Goal: Task Accomplishment & Management: Use online tool/utility

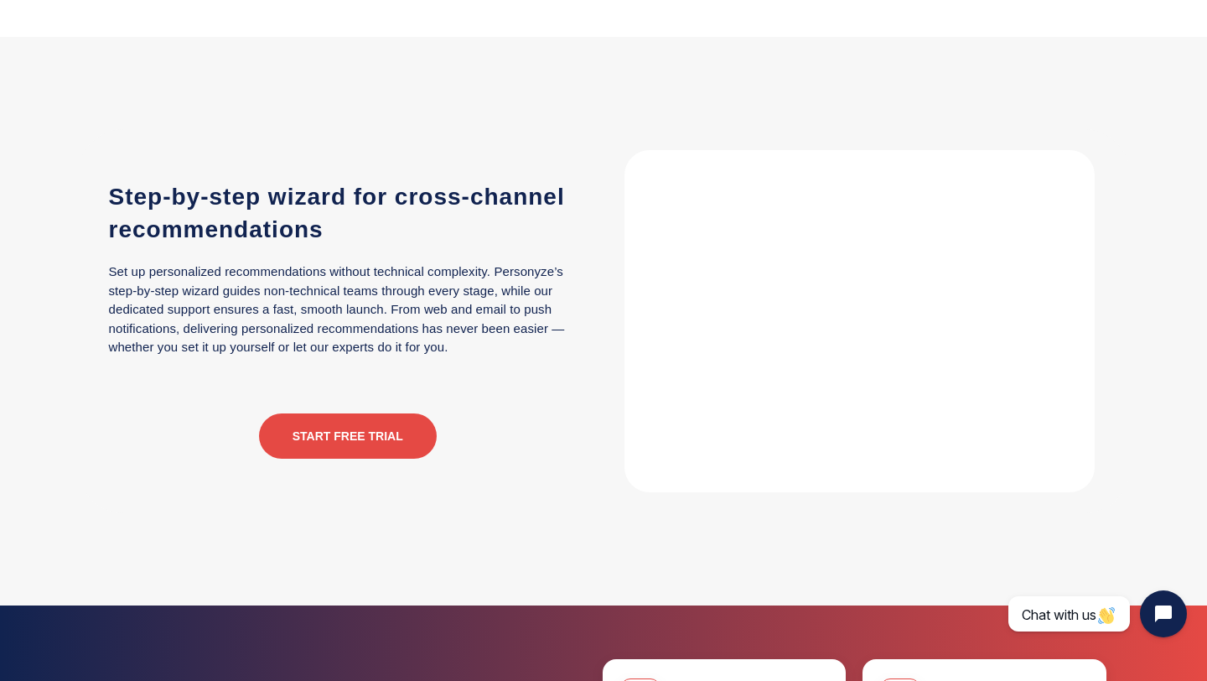
scroll to position [3854, 0]
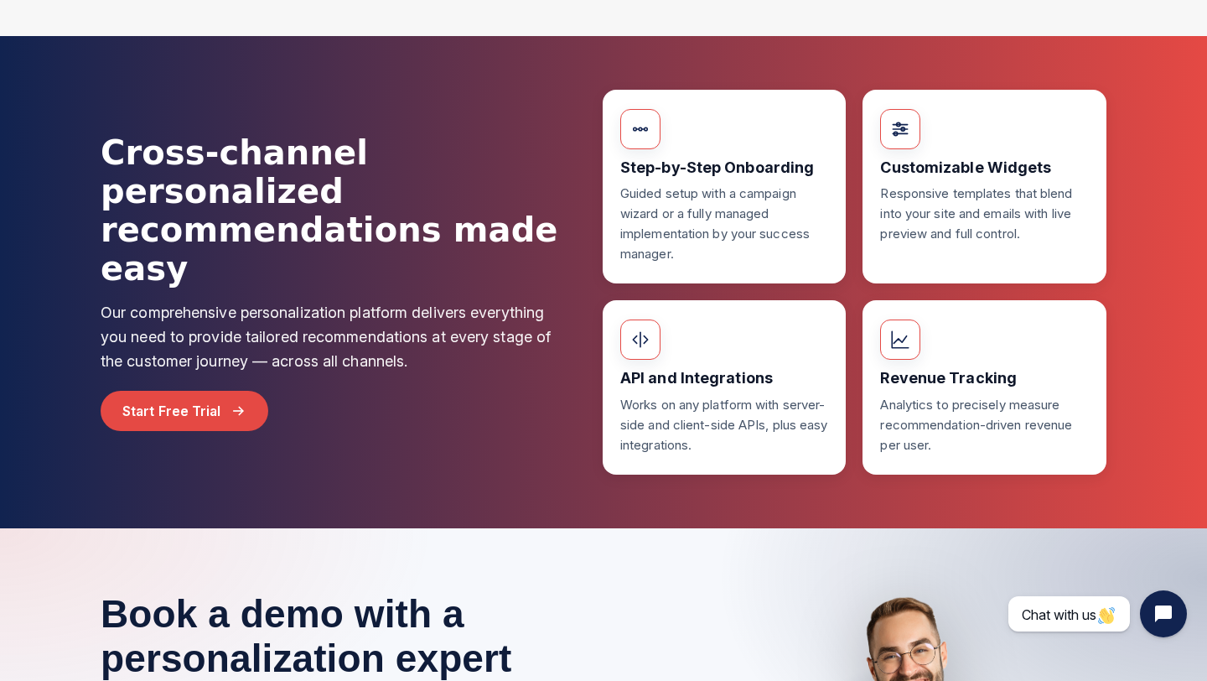
scroll to position [4409, 0]
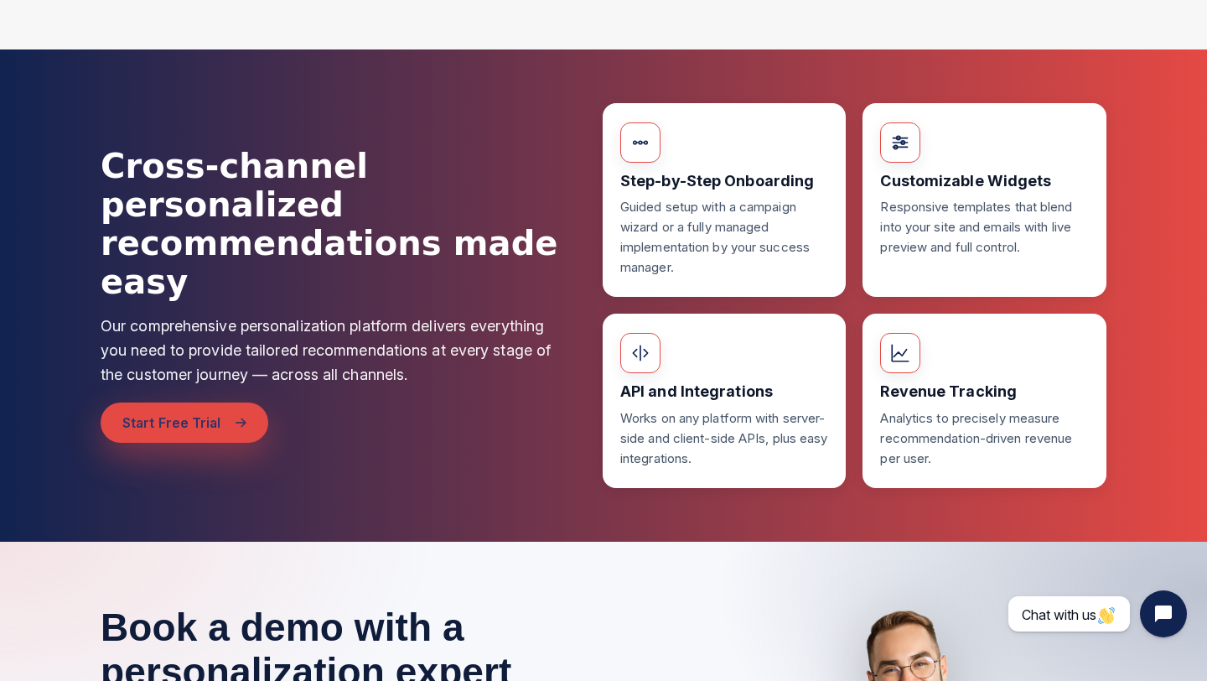
click at [184, 402] on link "Start Free Trial" at bounding box center [185, 422] width 168 height 40
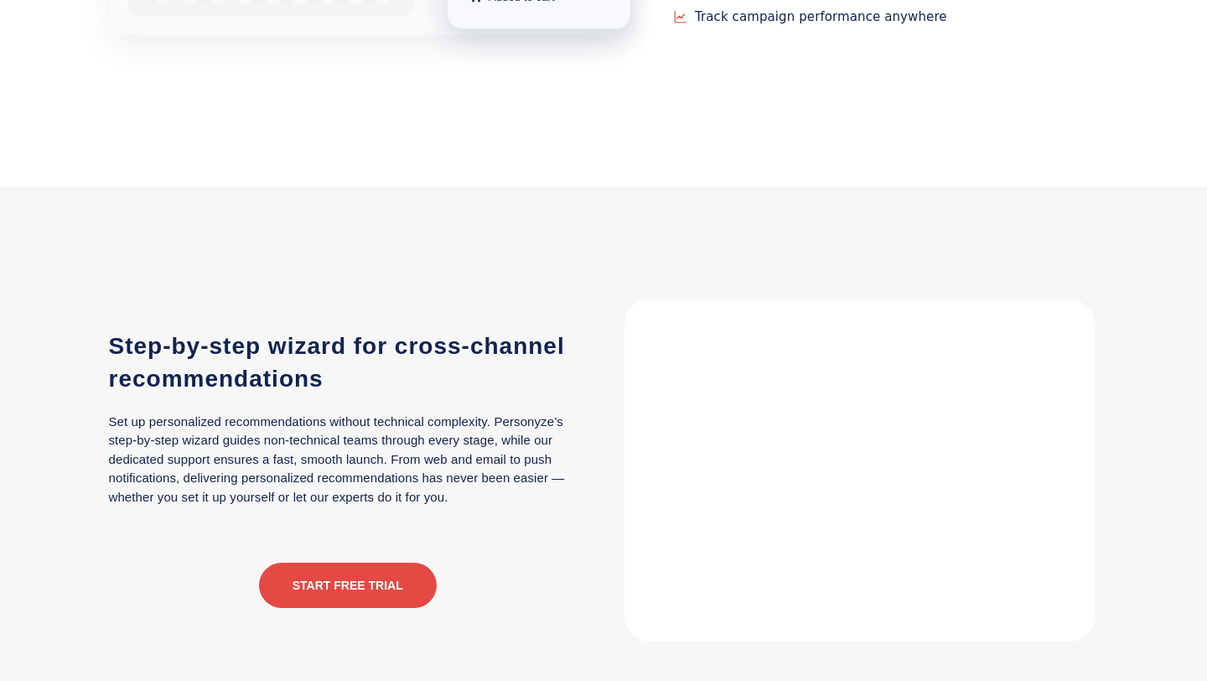
scroll to position [3533, 0]
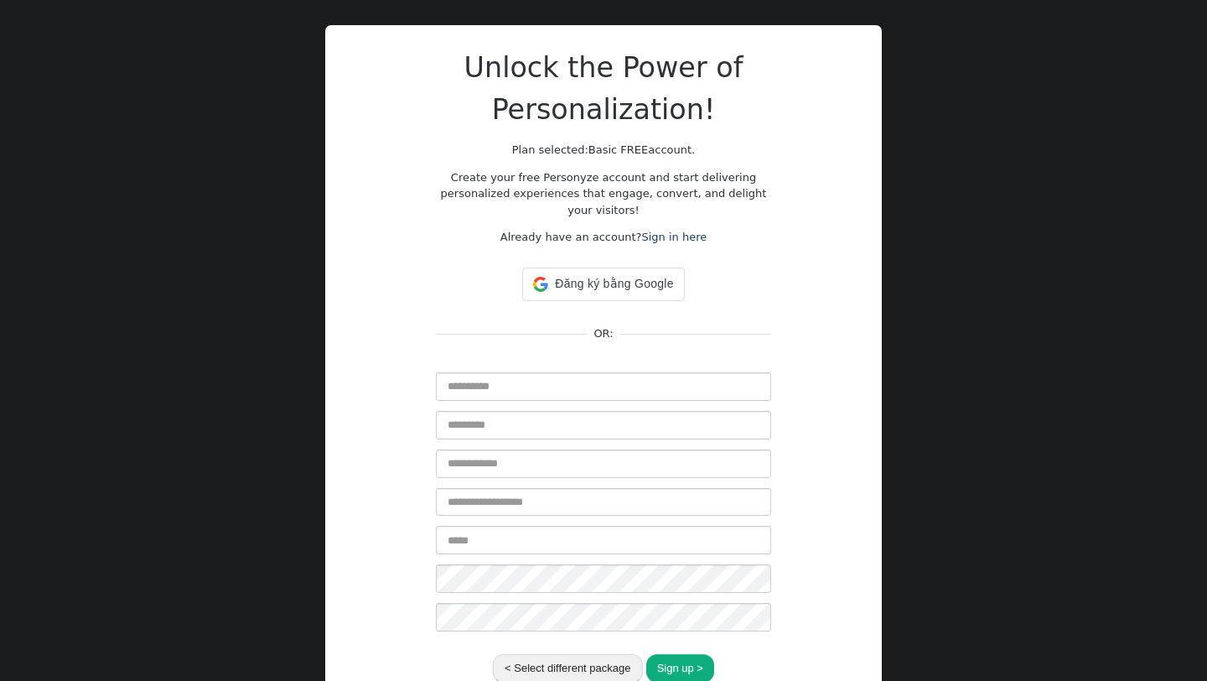
scroll to position [113, 0]
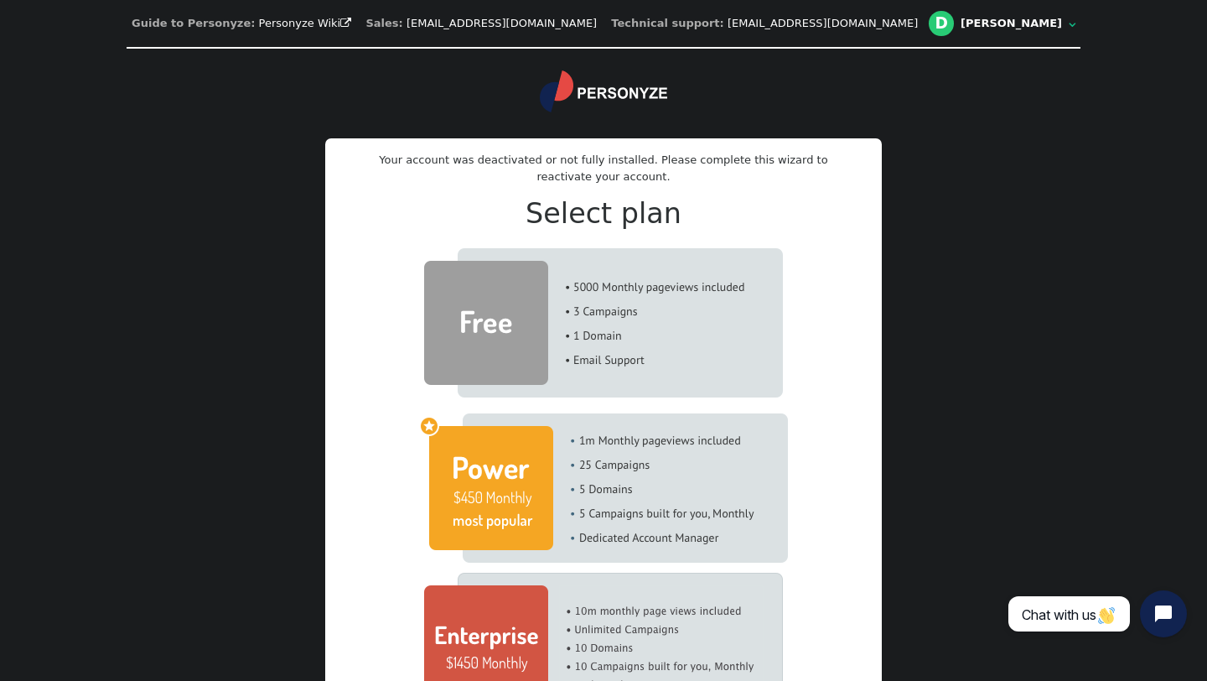
click at [547, 314] on img at bounding box center [603, 322] width 359 height 149
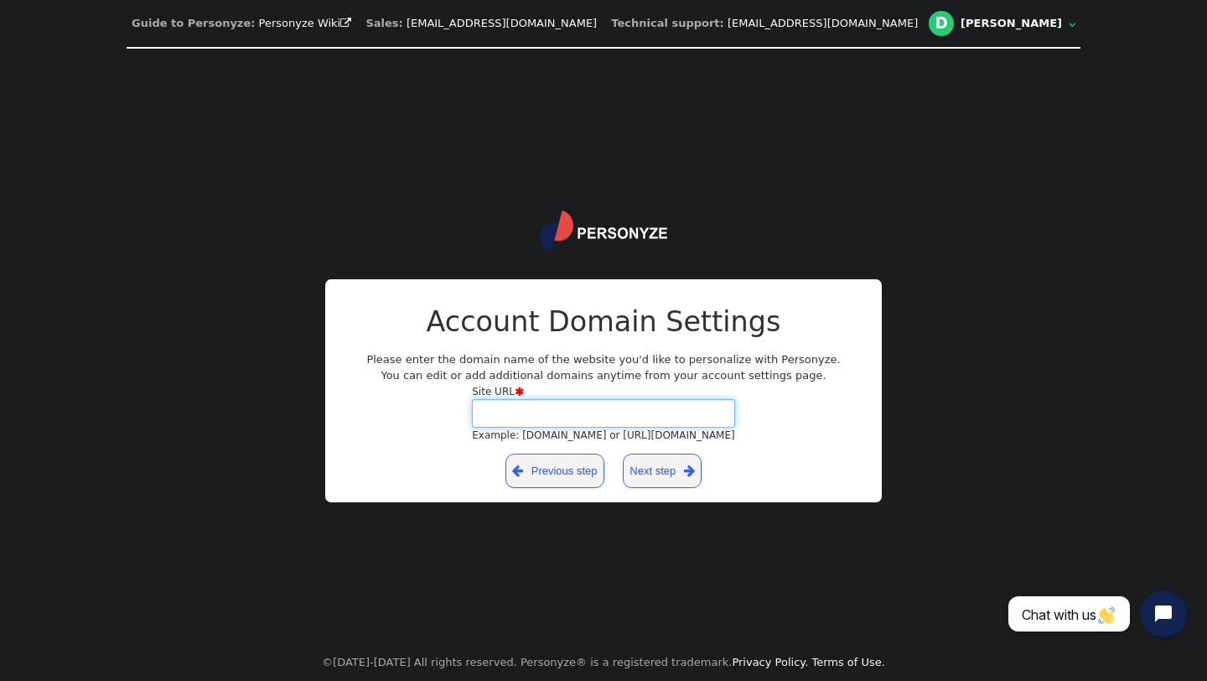
click at [560, 418] on input "Site URL  Example: [DOMAIN_NAME] or [URL][DOMAIN_NAME]" at bounding box center [603, 413] width 263 height 29
paste input "**********"
type input "**********"
click at [652, 469] on link "Next step " at bounding box center [663, 471] width 80 height 34
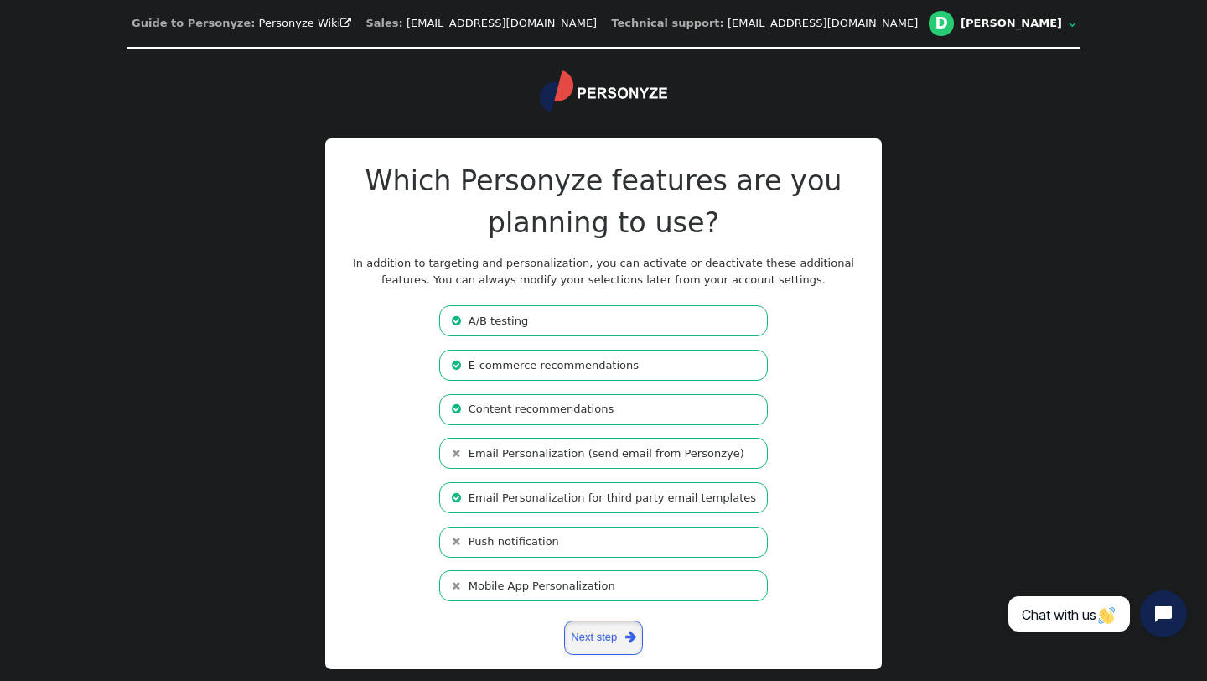
click at [594, 639] on link "Next step " at bounding box center [604, 637] width 80 height 34
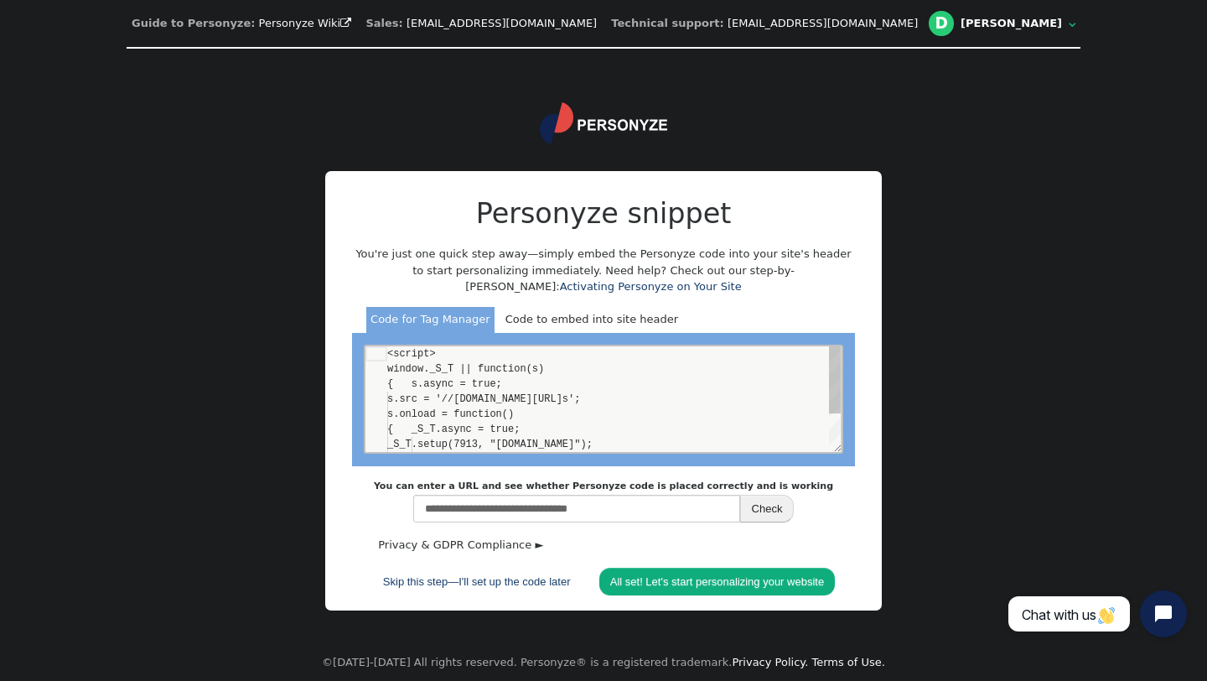
scroll to position [151, 0]
click at [762, 511] on button "Check" at bounding box center [767, 509] width 55 height 29
click at [763, 585] on link "All set! Let's start personalizing your website" at bounding box center [718, 582] width 236 height 29
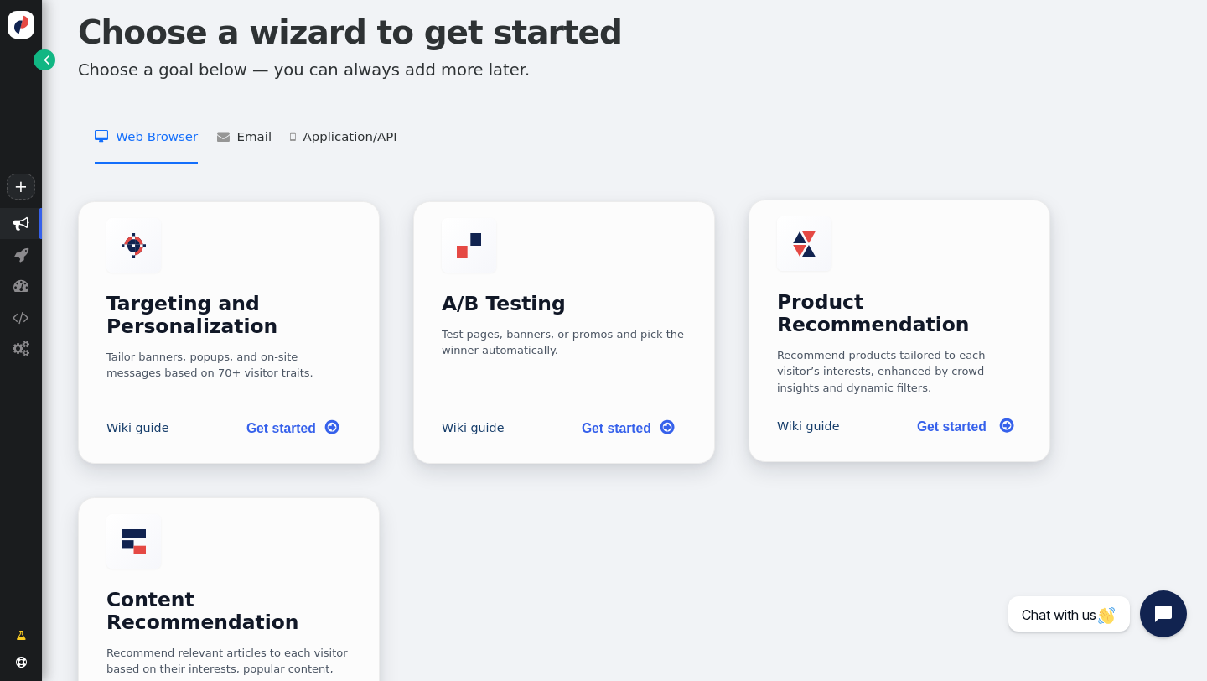
click at [957, 409] on link "Get started " at bounding box center [963, 426] width 119 height 34
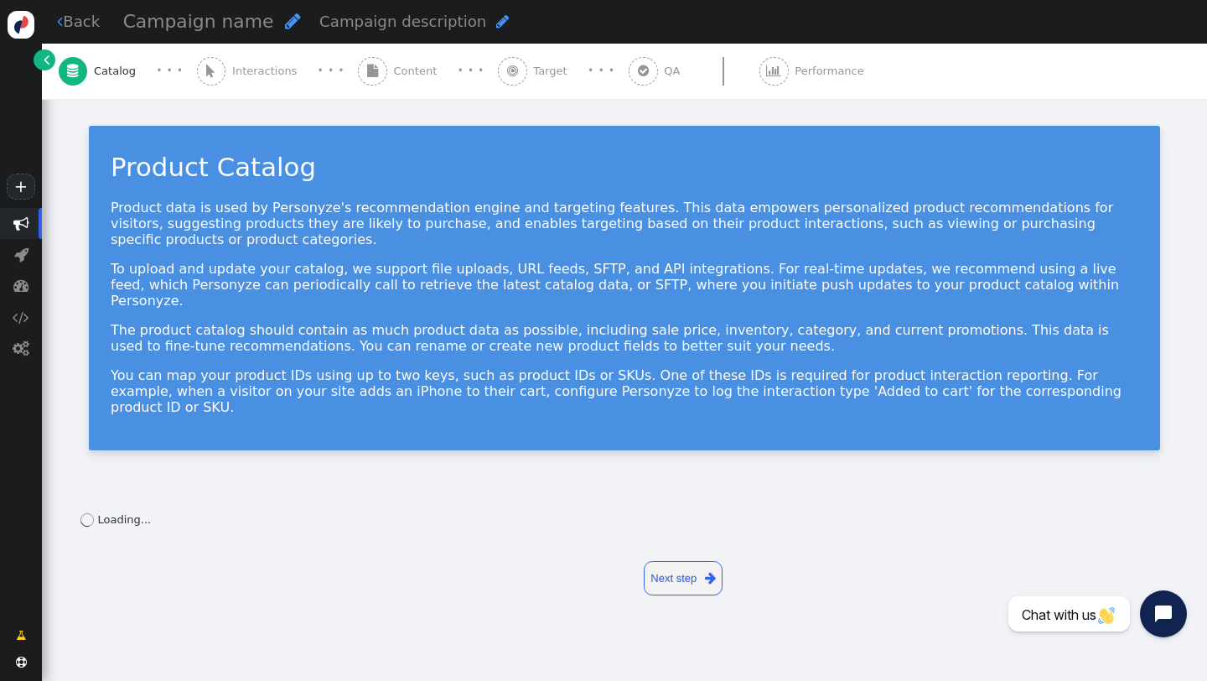
click at [689, 561] on link "Next step " at bounding box center [684, 578] width 80 height 34
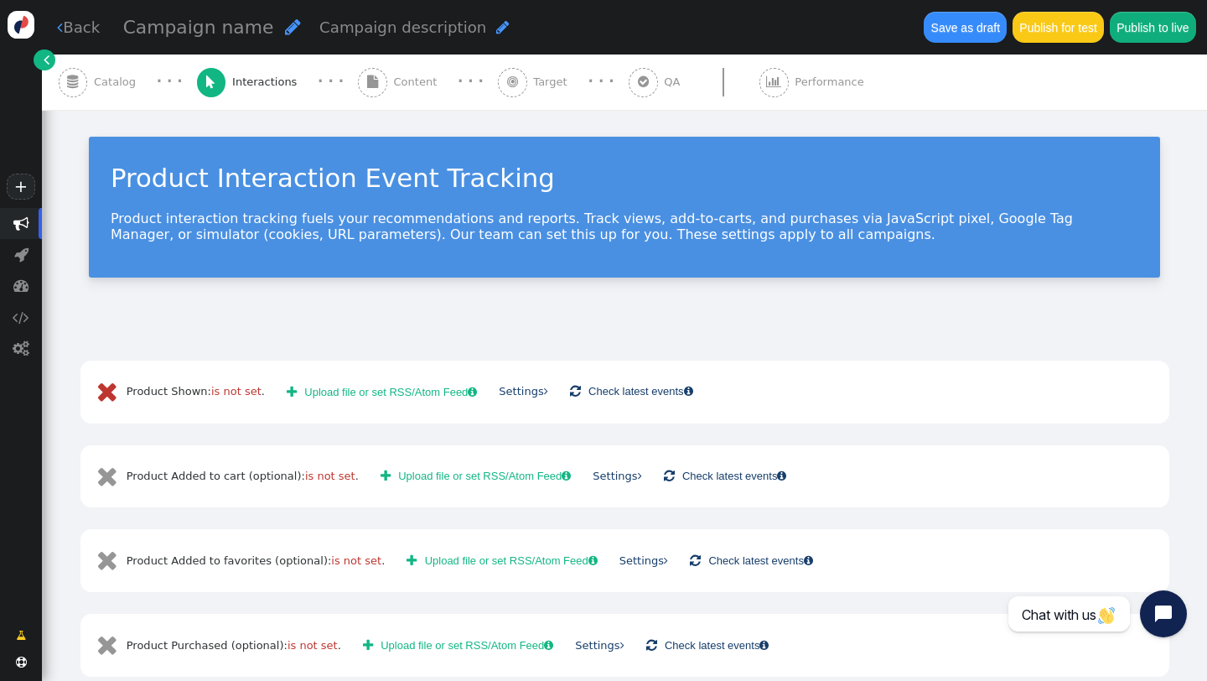
click at [314, 390] on button " Upload file or set RSS/Atom Feed " at bounding box center [382, 391] width 212 height 29
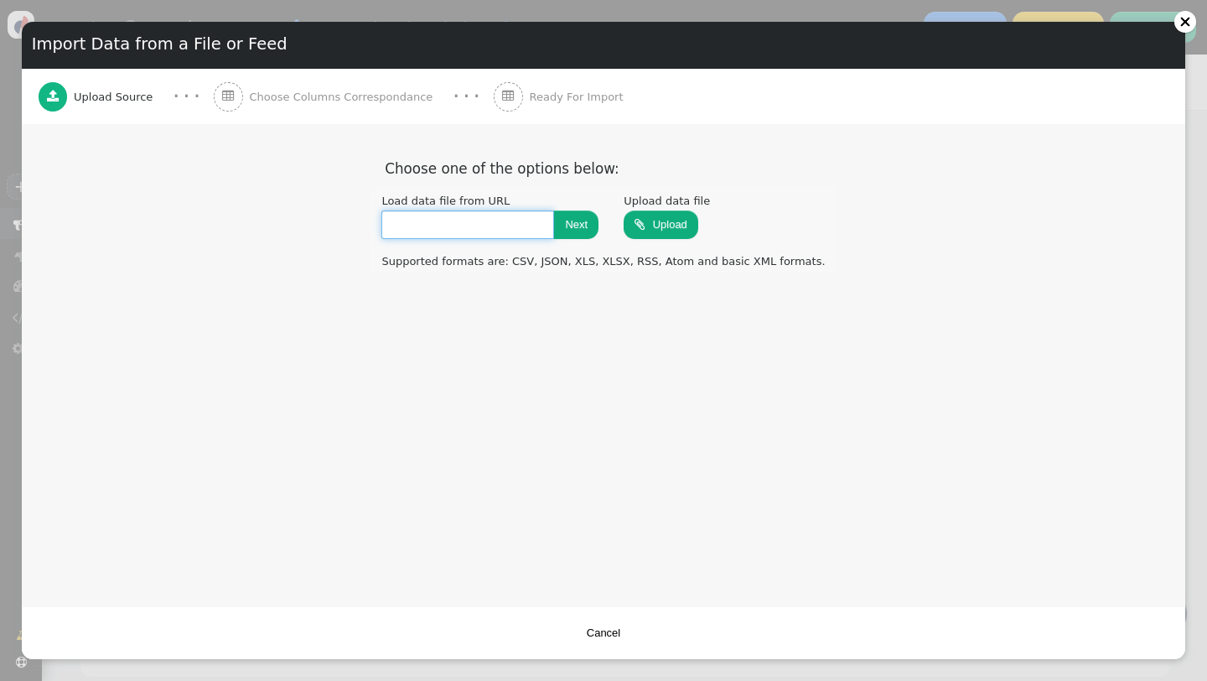
click at [473, 220] on input "text" at bounding box center [468, 224] width 173 height 29
paste input "**********"
type input "**********"
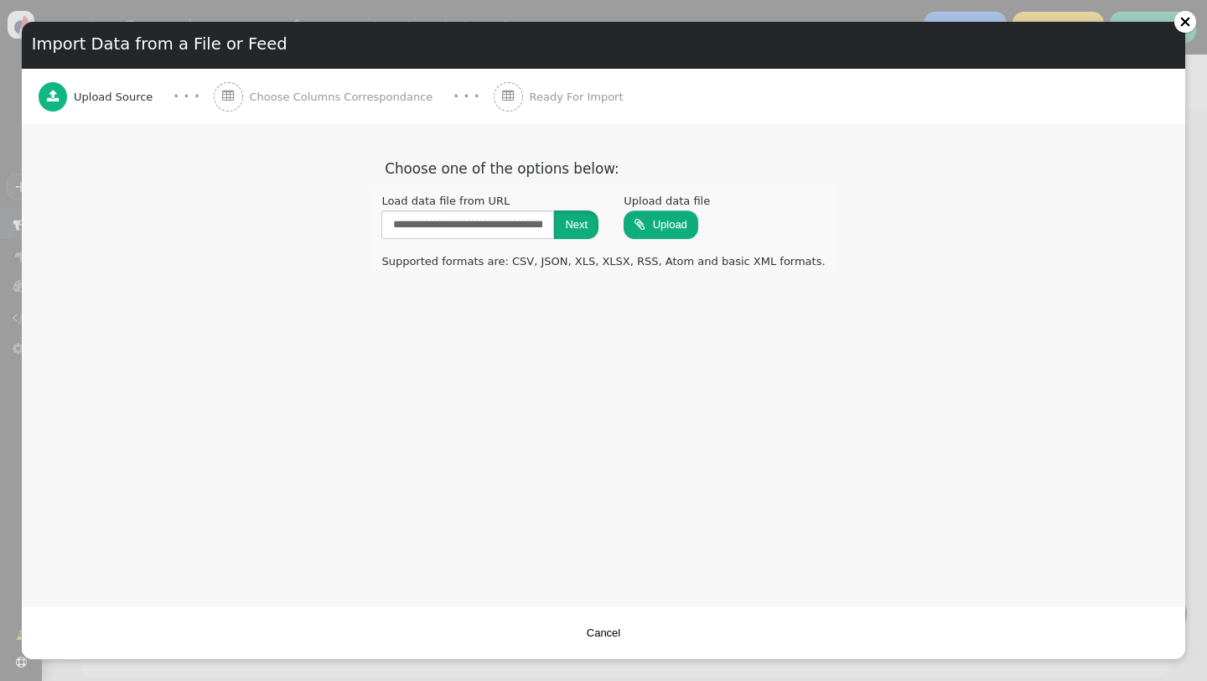
click at [592, 223] on button "Next" at bounding box center [576, 224] width 44 height 29
click at [695, 319] on div "**********" at bounding box center [604, 365] width 1164 height 482
click at [536, 258] on div at bounding box center [540, 261] width 8 height 8
click at [657, 232] on input "file" at bounding box center [661, 225] width 75 height 30
click at [677, 221] on input "file" at bounding box center [661, 225] width 75 height 30
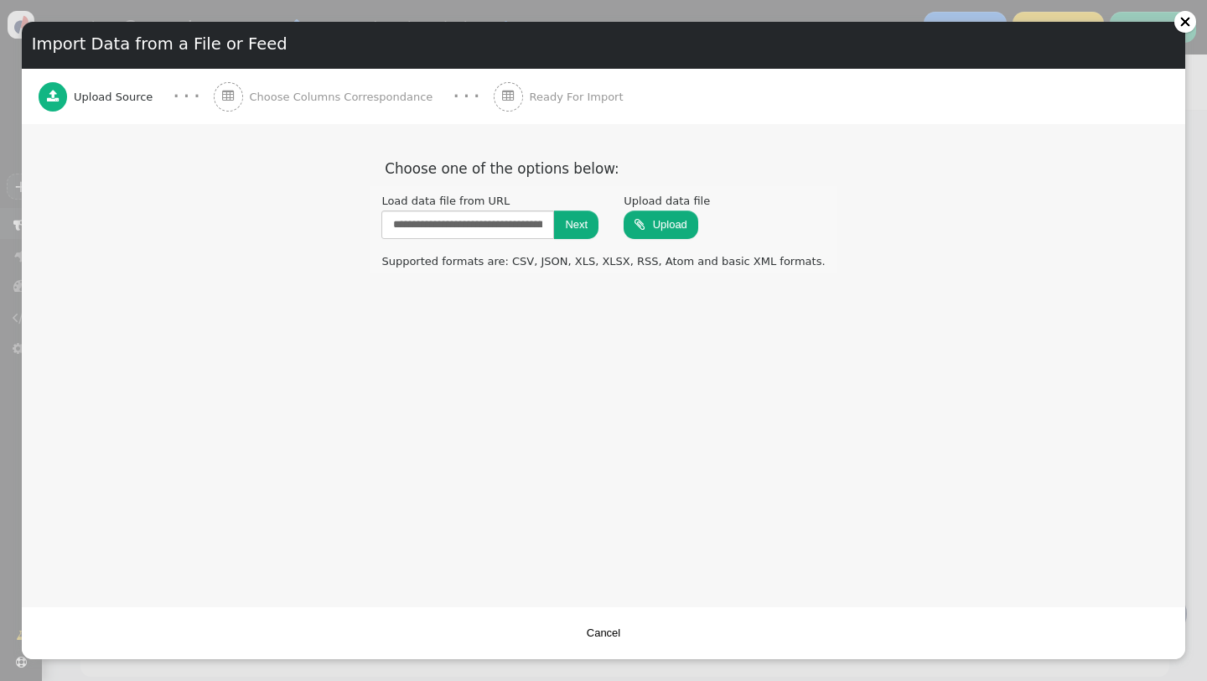
type input "**********"
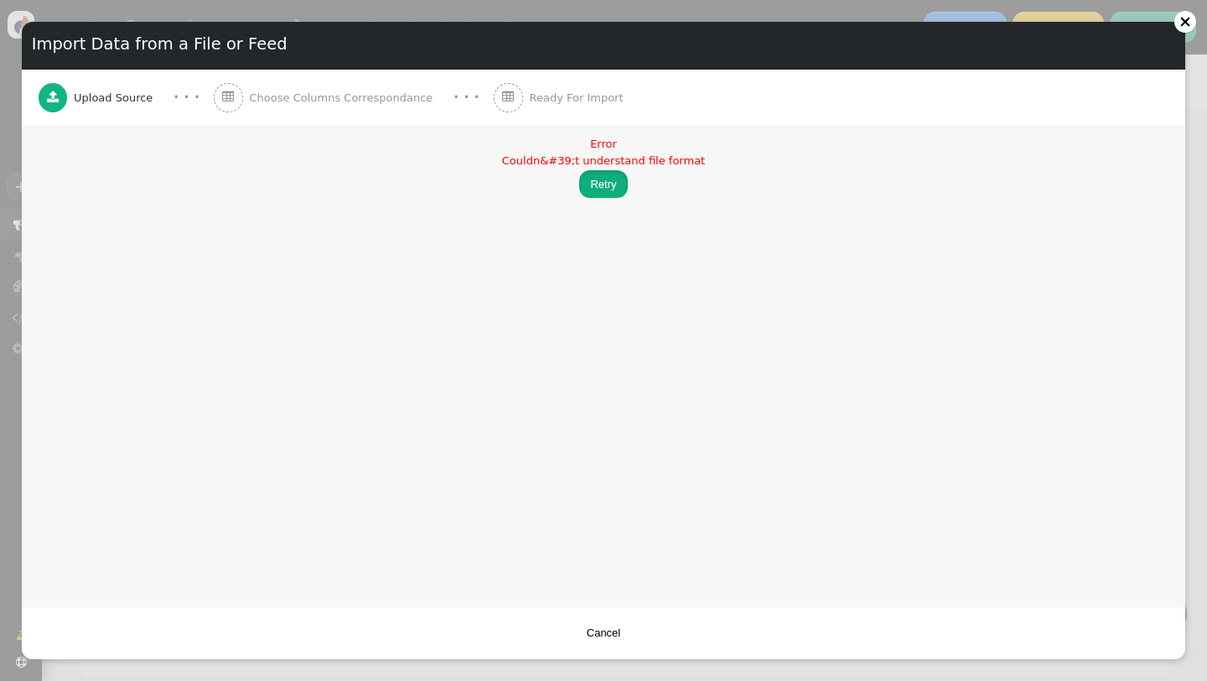
click at [606, 179] on button "Retry" at bounding box center [603, 184] width 48 height 29
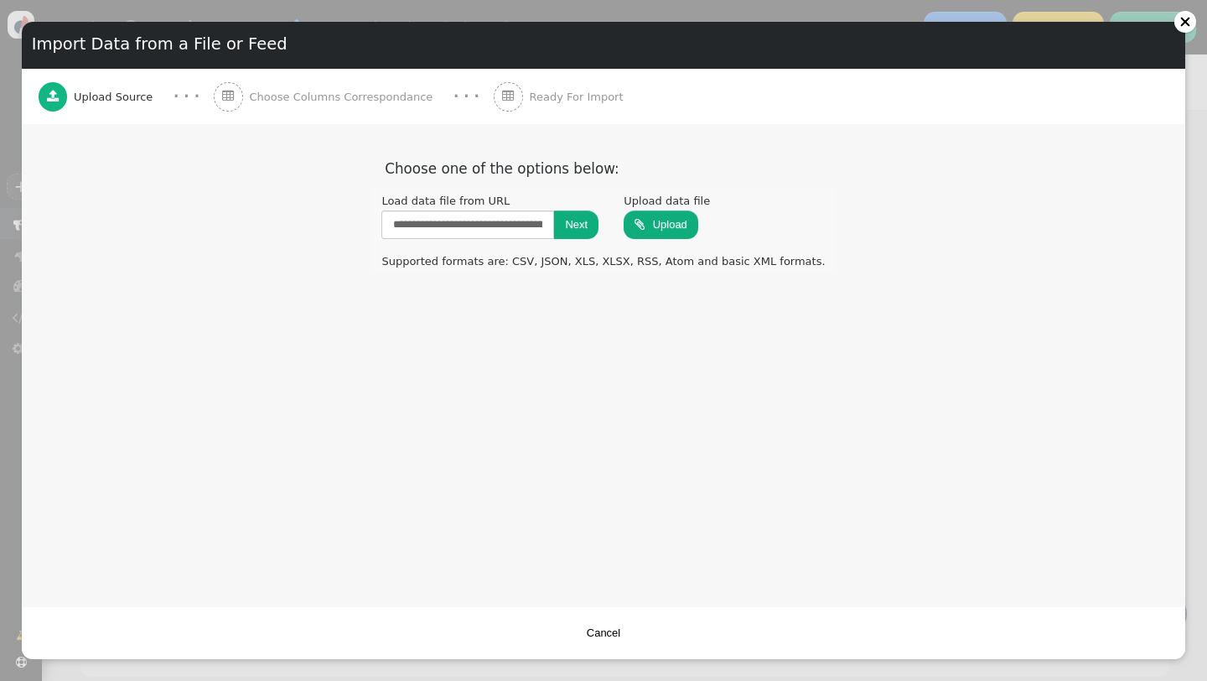
click at [668, 222] on input "file" at bounding box center [661, 225] width 75 height 30
type input "**********"
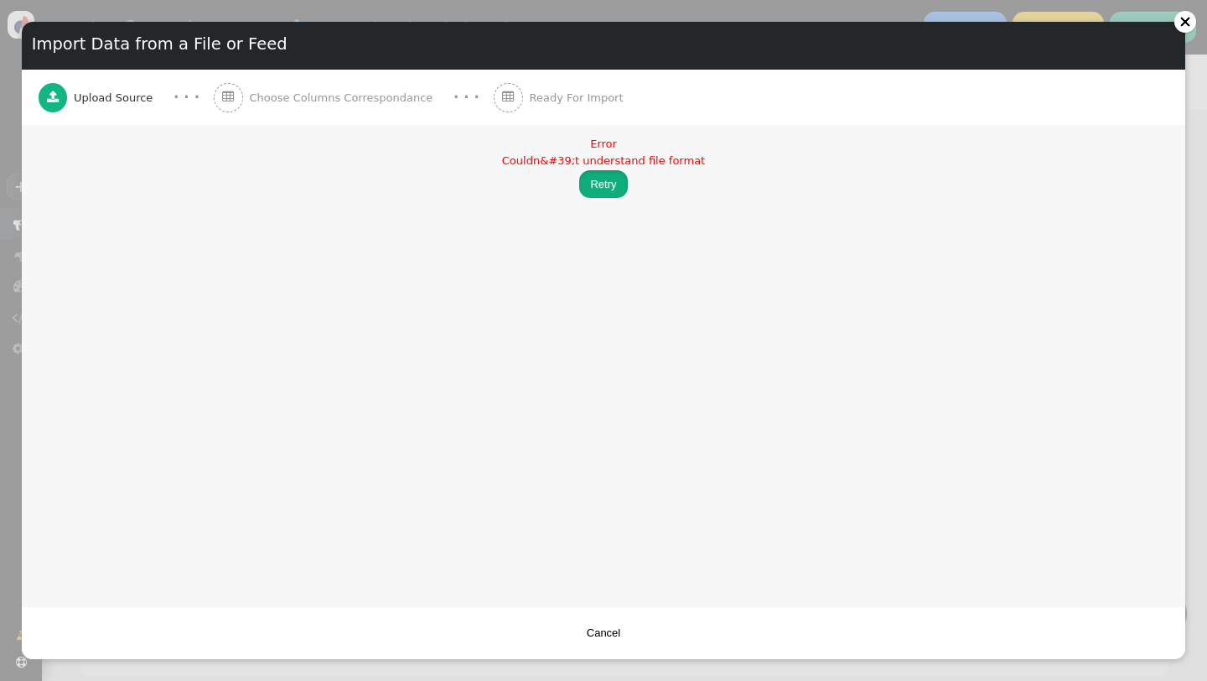
click at [616, 179] on button "Retry" at bounding box center [603, 184] width 48 height 29
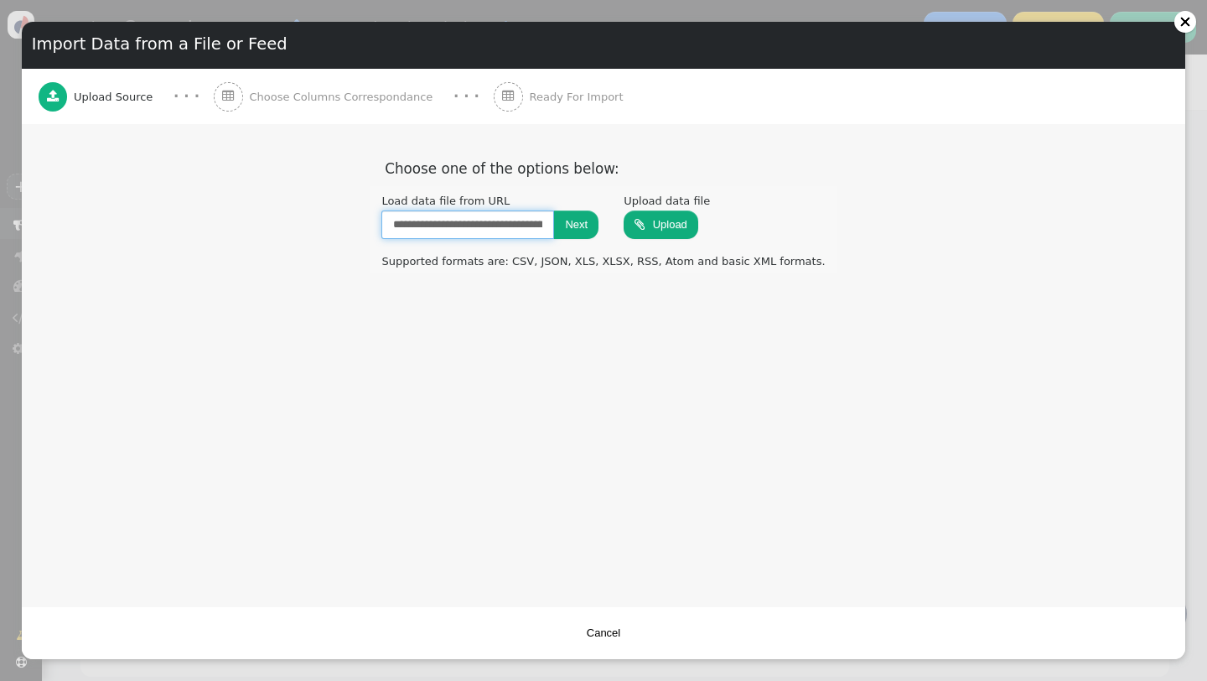
click at [498, 215] on input "**********" at bounding box center [468, 224] width 173 height 29
click at [498, 228] on input "**********" at bounding box center [468, 224] width 173 height 29
click at [577, 226] on button "Next" at bounding box center [576, 224] width 44 height 29
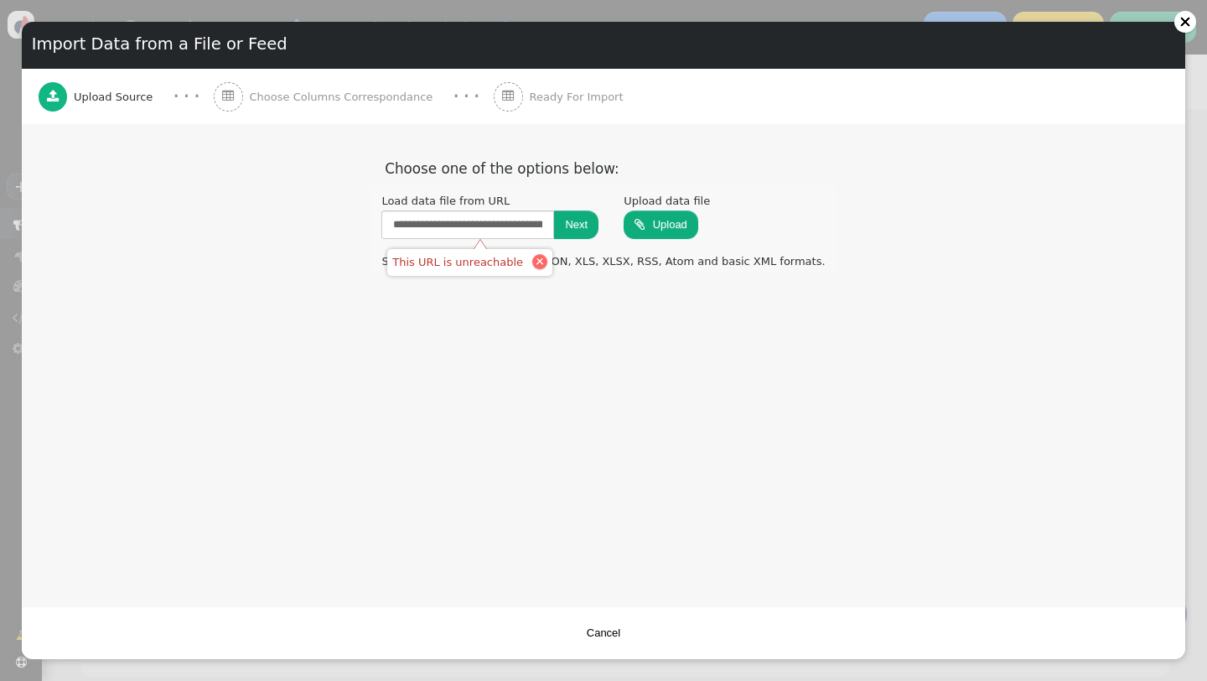
click at [537, 263] on div at bounding box center [539, 261] width 15 height 15
click at [614, 639] on button "Cancel" at bounding box center [603, 633] width 55 height 29
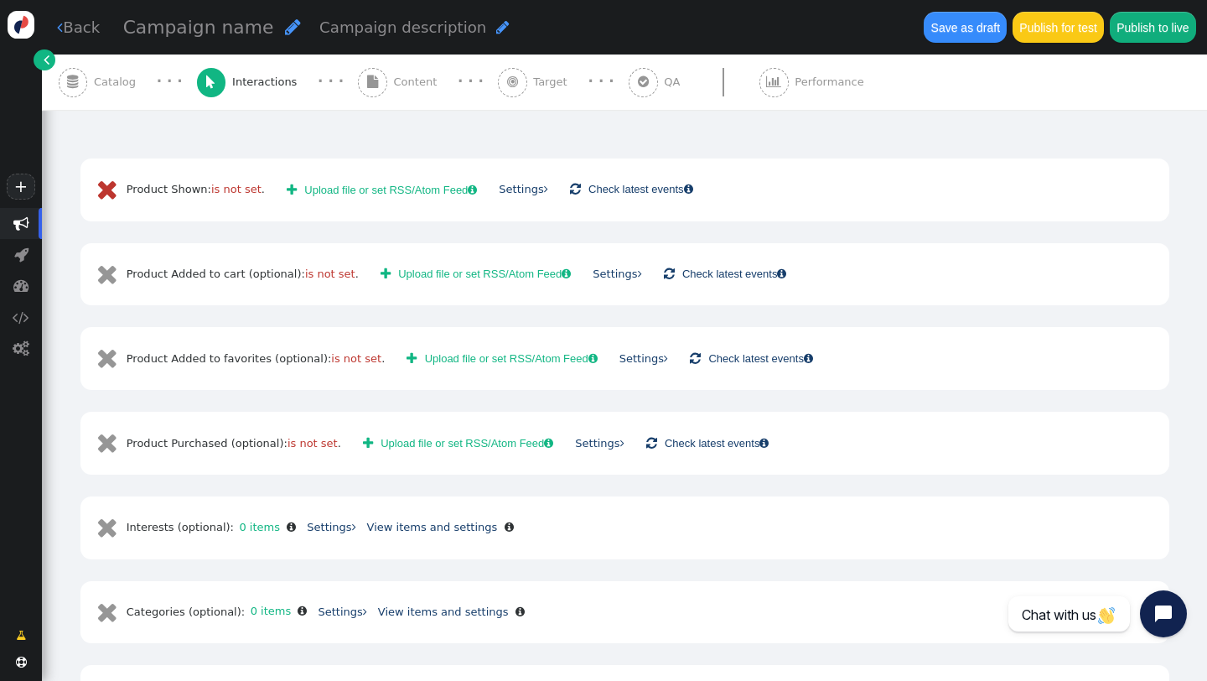
scroll to position [382, 0]
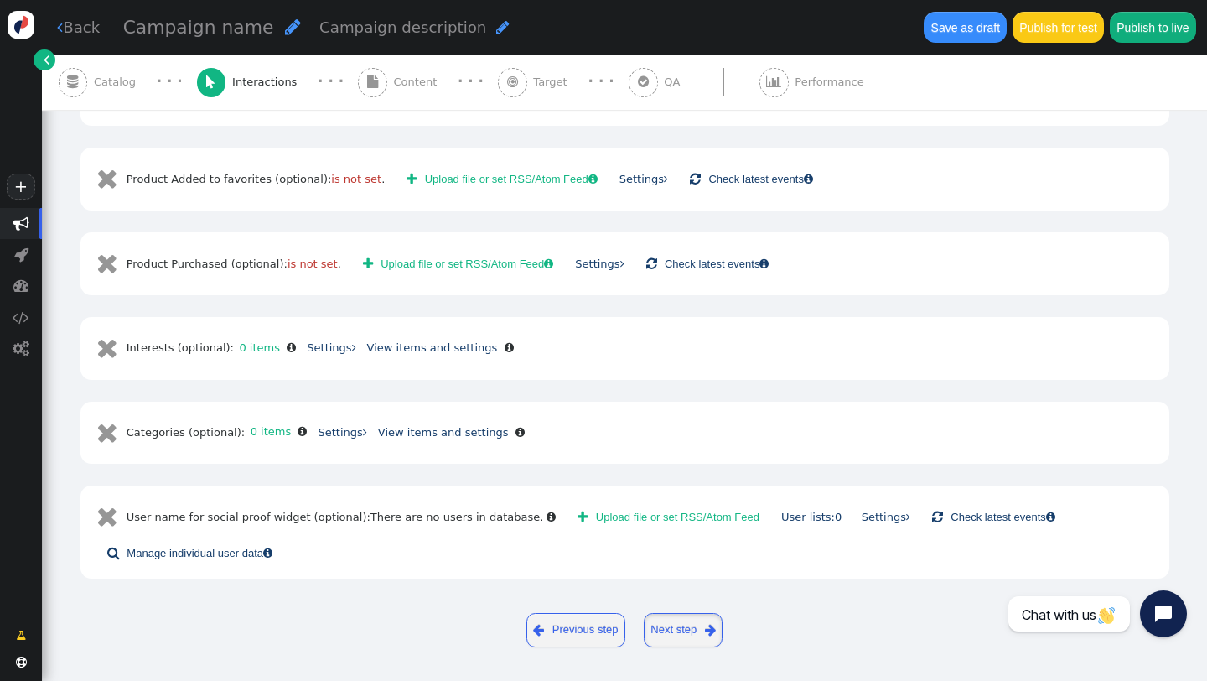
click at [676, 620] on link "Next step " at bounding box center [684, 630] width 80 height 34
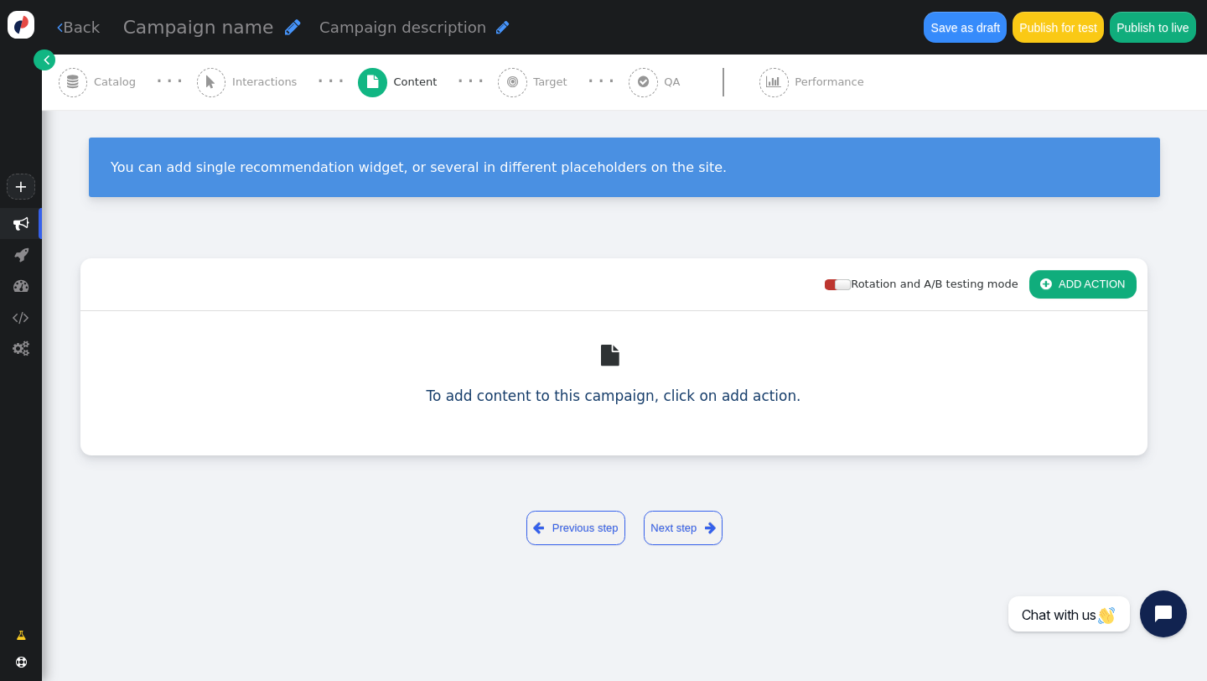
scroll to position [0, 0]
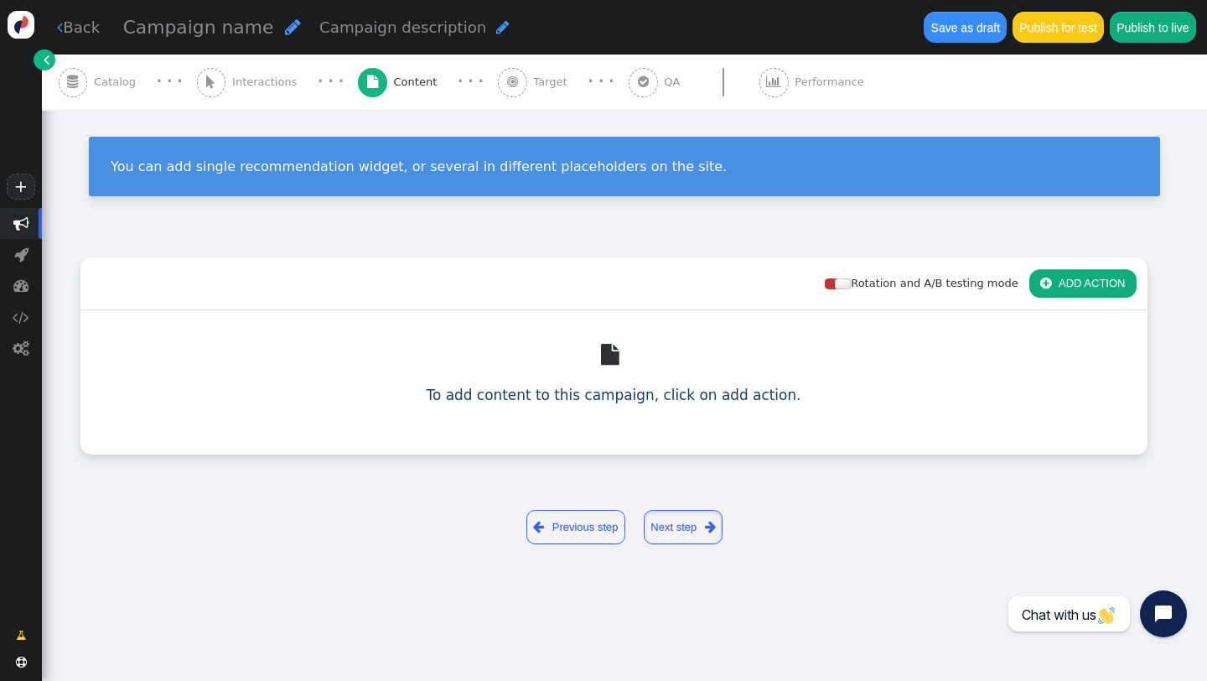
click at [675, 529] on link "Next step " at bounding box center [684, 527] width 80 height 34
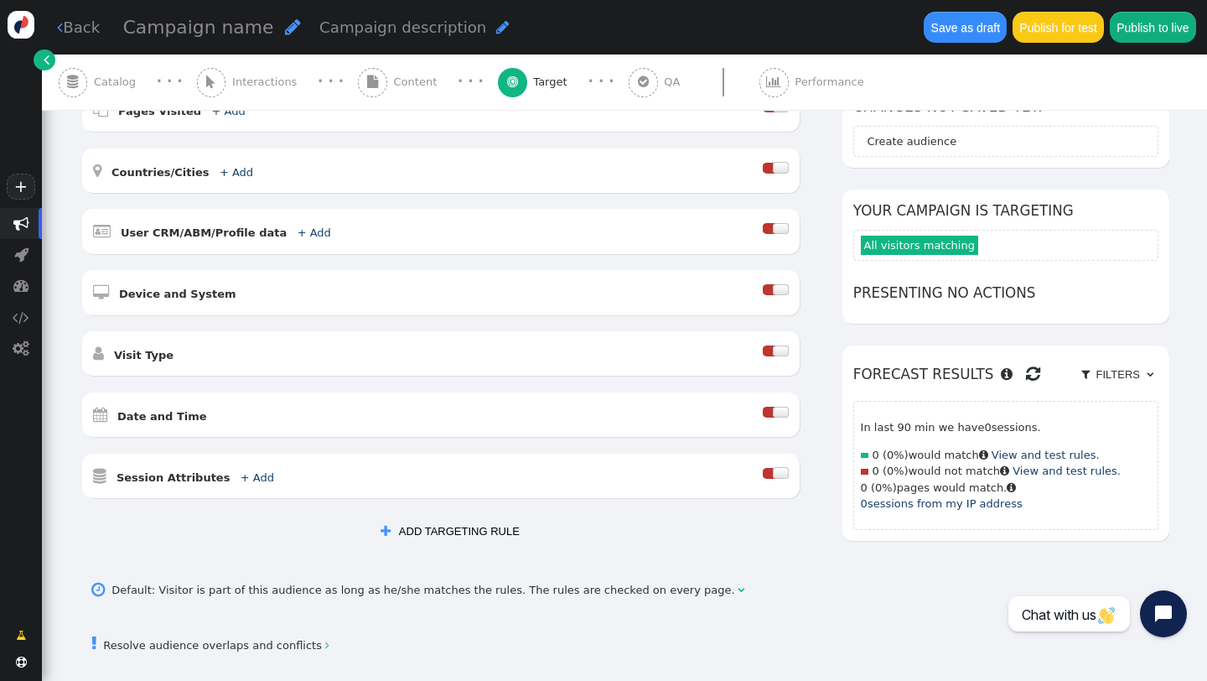
scroll to position [380, 0]
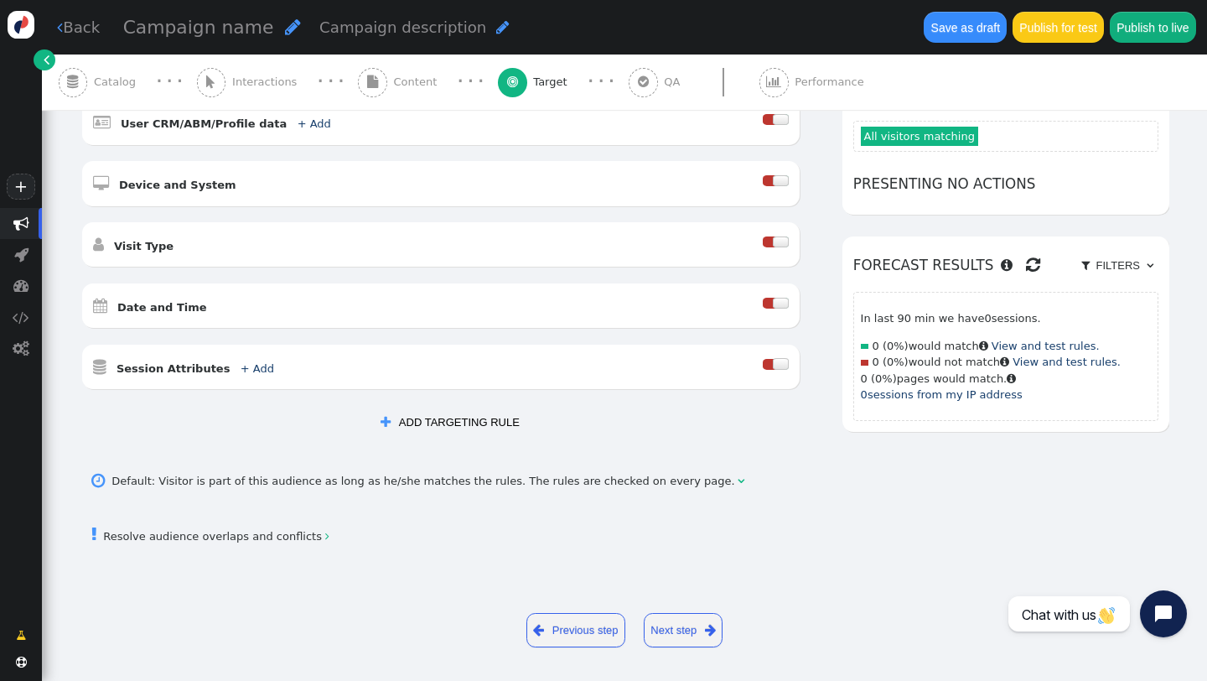
click at [684, 632] on link "Next step " at bounding box center [684, 630] width 80 height 34
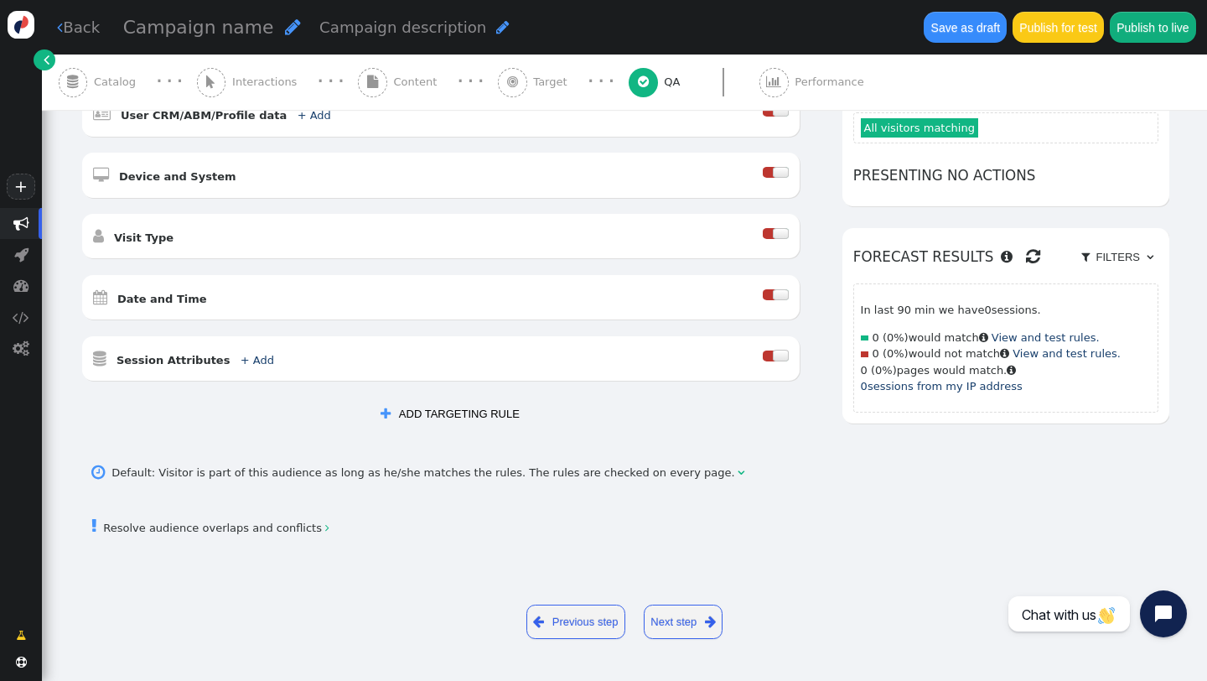
scroll to position [0, 0]
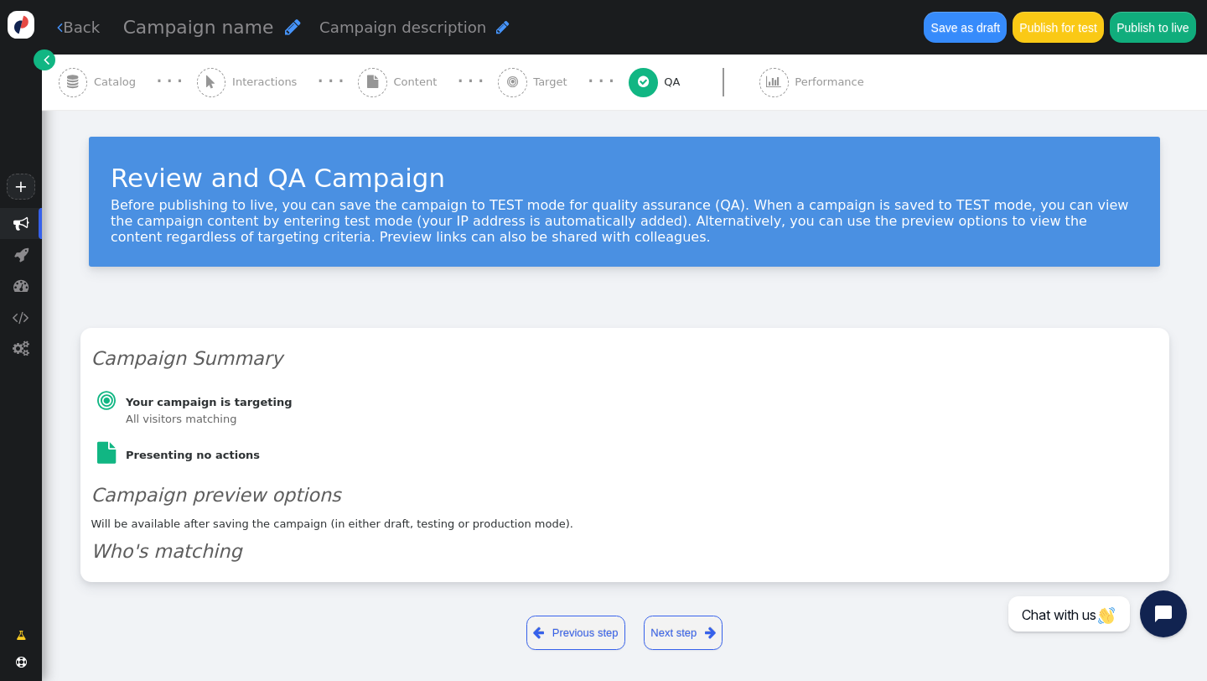
click at [658, 629] on link "Next step " at bounding box center [684, 632] width 80 height 34
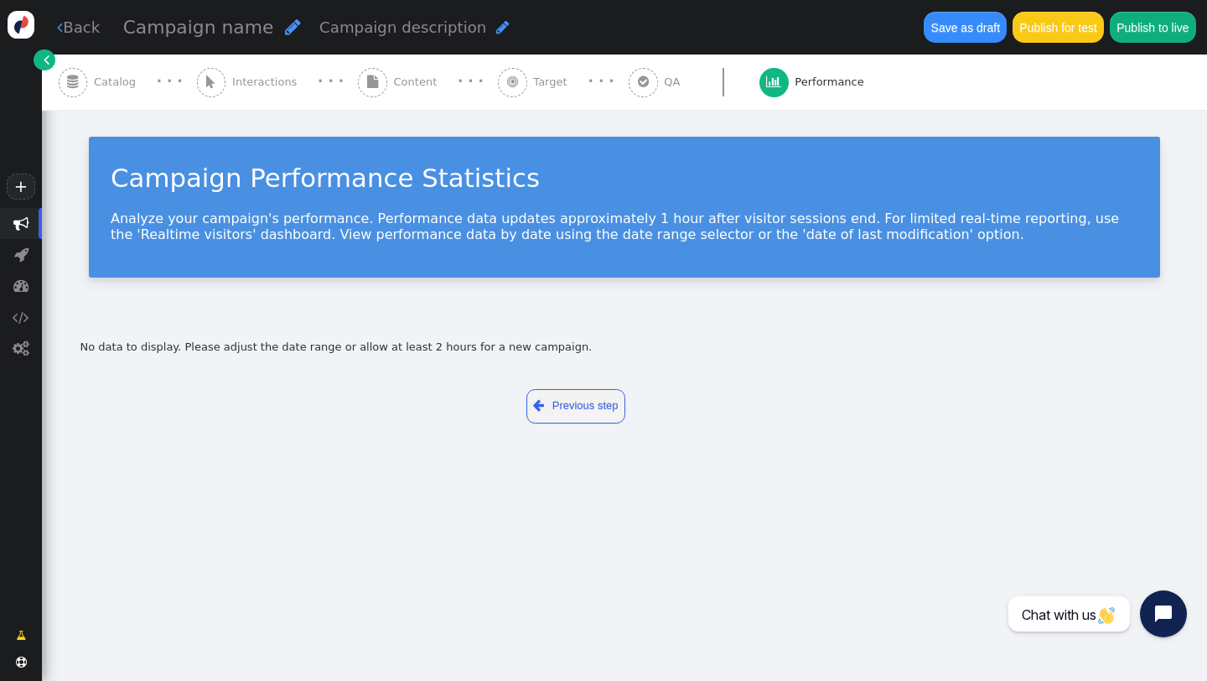
click at [105, 86] on span "Catalog" at bounding box center [118, 82] width 49 height 17
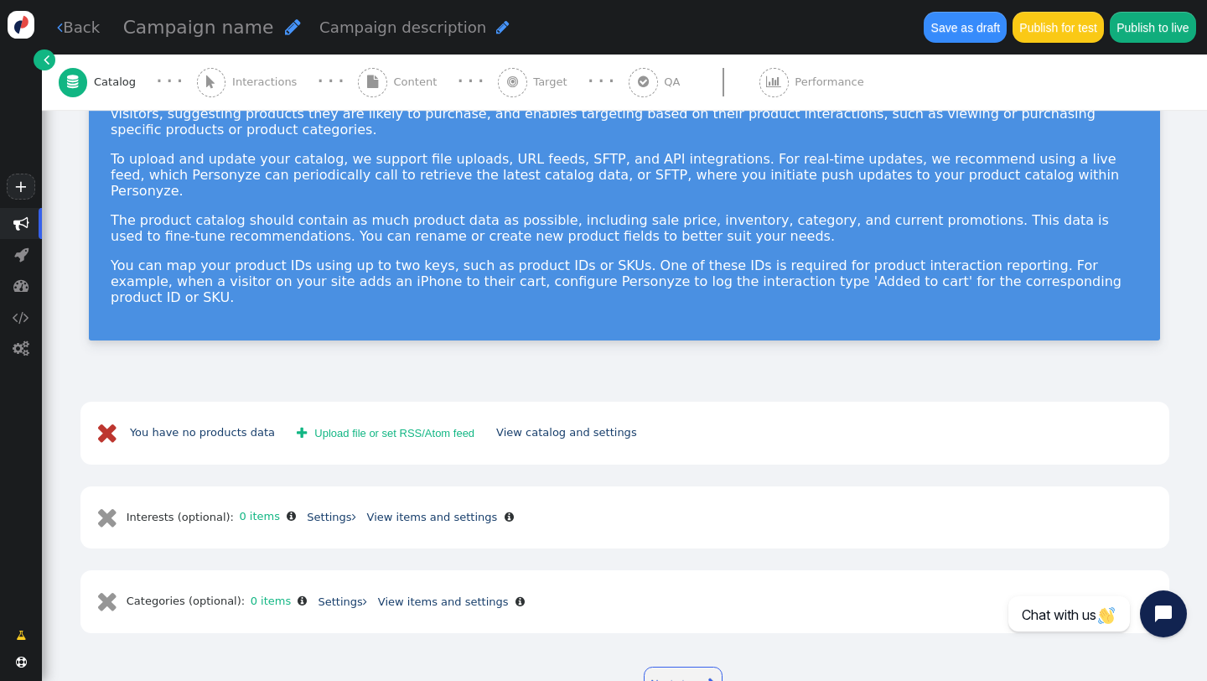
scroll to position [127, 0]
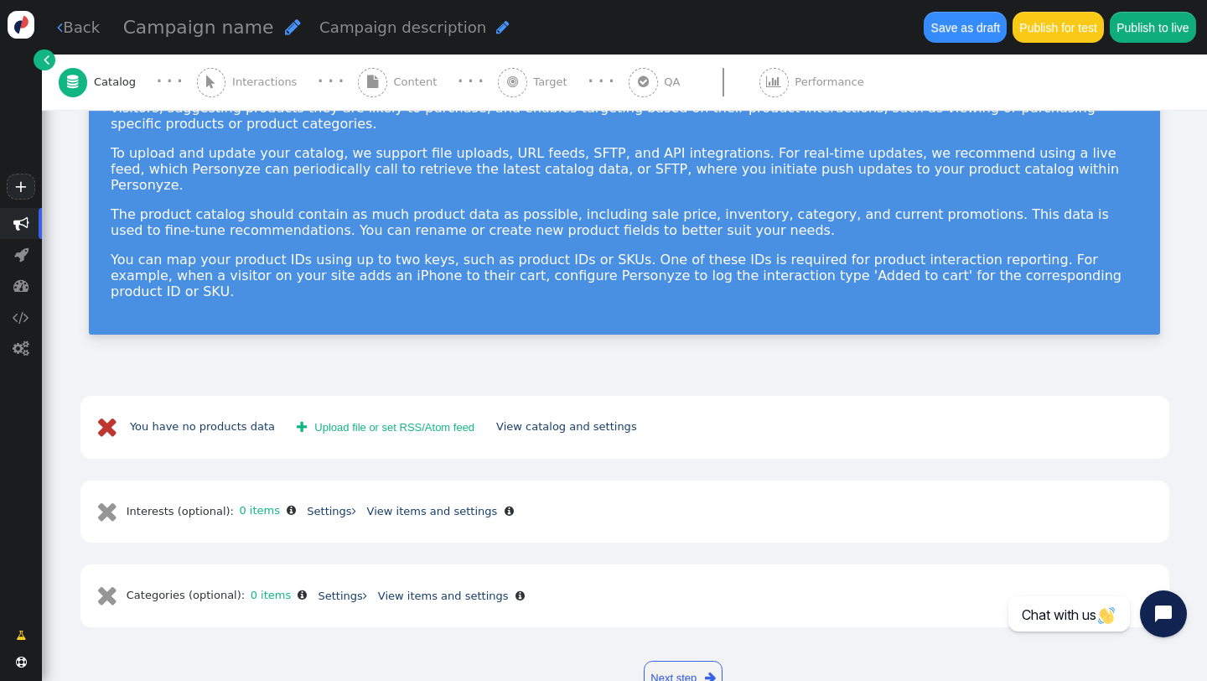
click at [104, 297] on div "Product Catalog Product data is used by Personyze's recommendation engine and t…" at bounding box center [624, 178] width 1165 height 391
click at [243, 420] on link "You have no products data" at bounding box center [202, 426] width 145 height 13
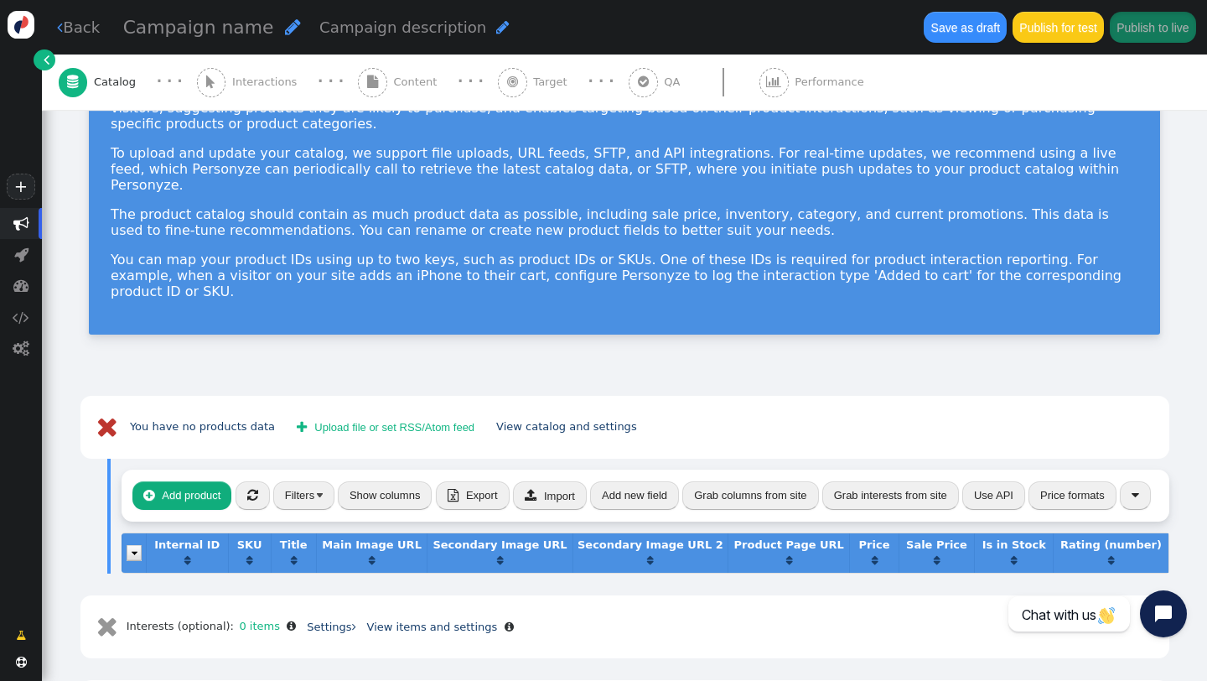
click at [169, 481] on button " Add product" at bounding box center [181, 495] width 99 height 29
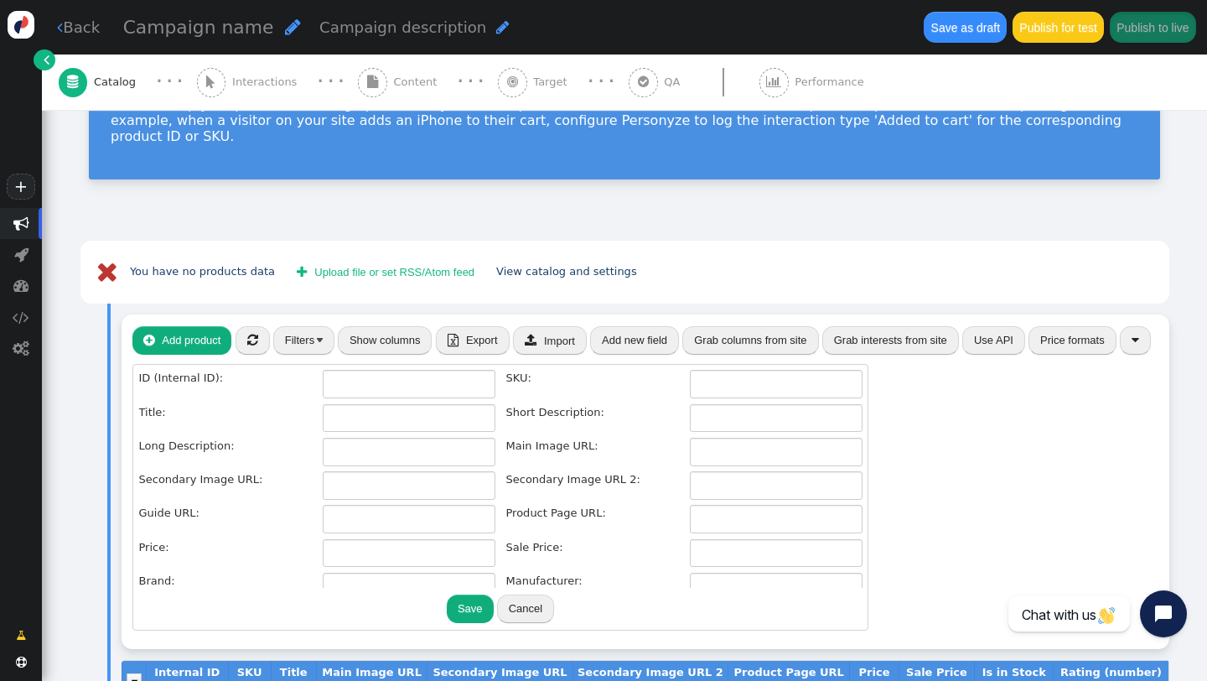
scroll to position [279, 0]
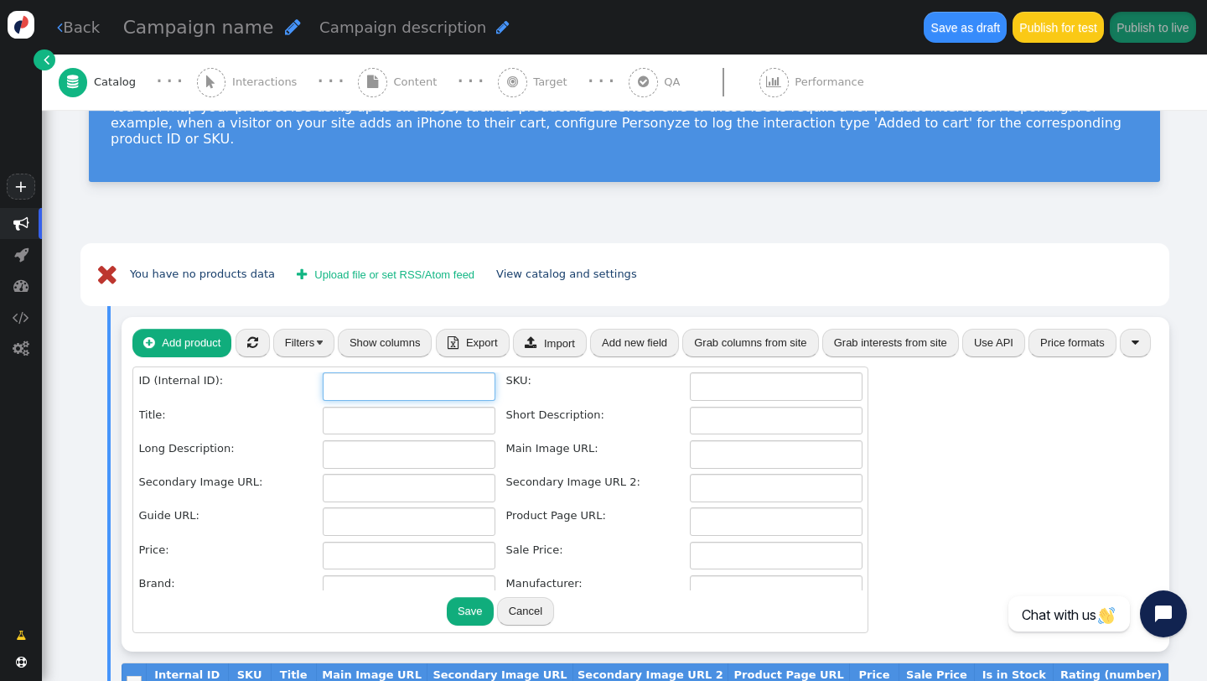
click at [372, 372] on input "text" at bounding box center [409, 386] width 173 height 29
